Goal: Information Seeking & Learning: Check status

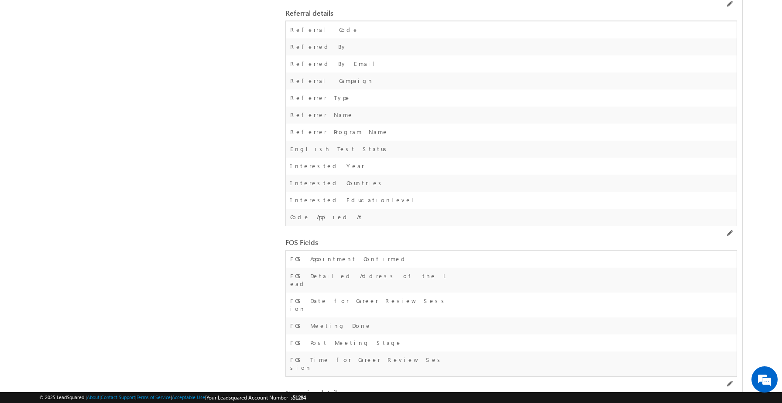
scroll to position [1896, 0]
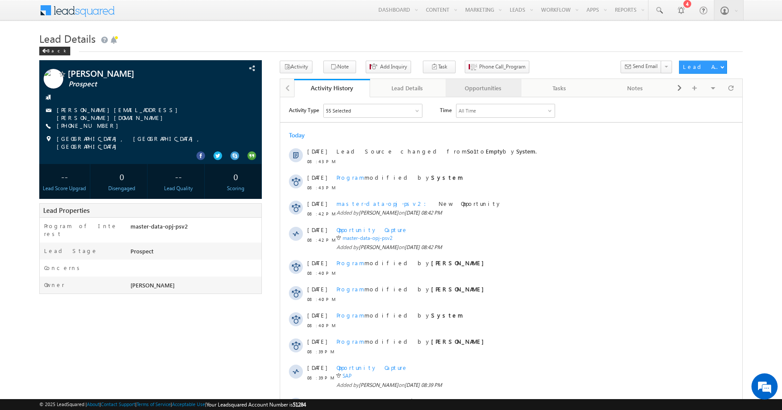
click at [487, 92] on div "Opportunities" at bounding box center [483, 88] width 61 height 10
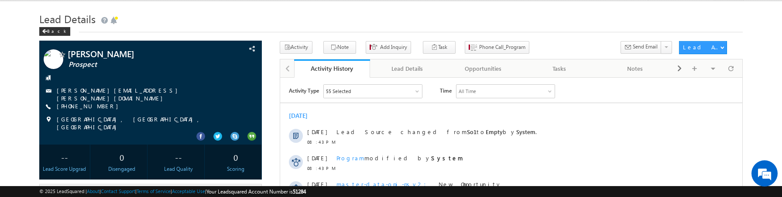
click at [476, 68] on div "Opportunities" at bounding box center [483, 68] width 61 height 10
